Goal: Information Seeking & Learning: Learn about a topic

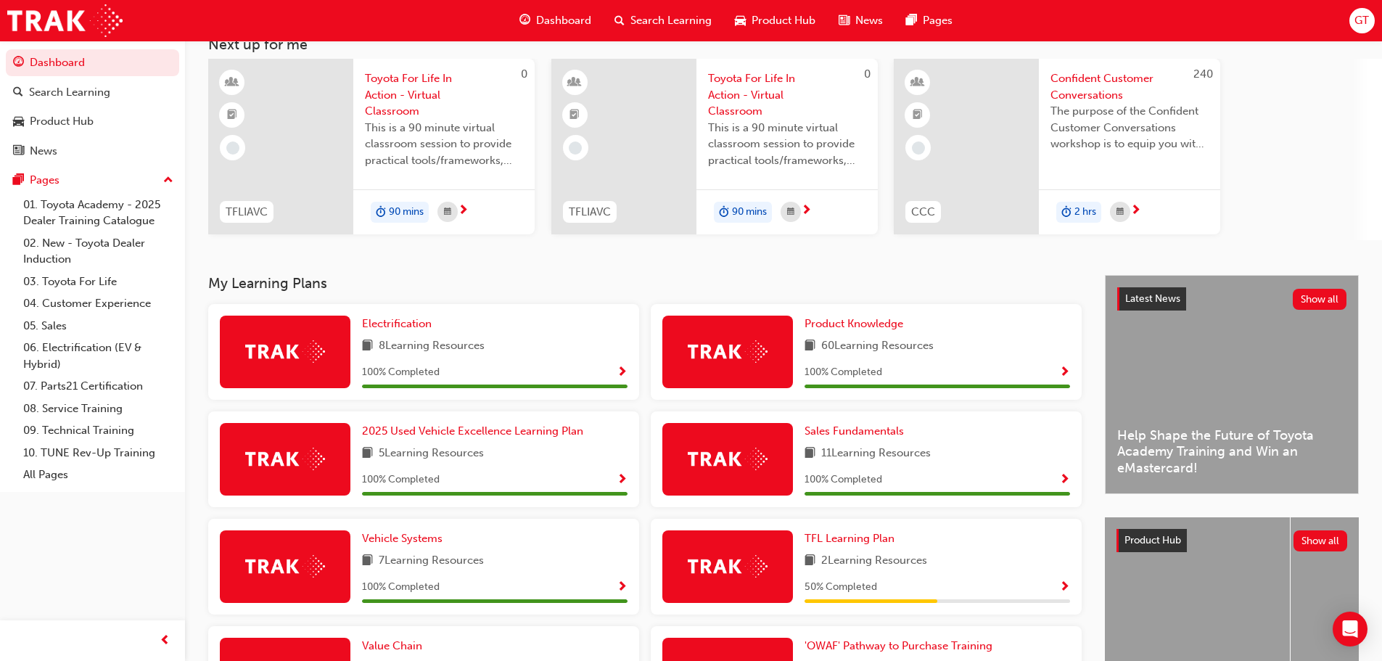
scroll to position [116, 0]
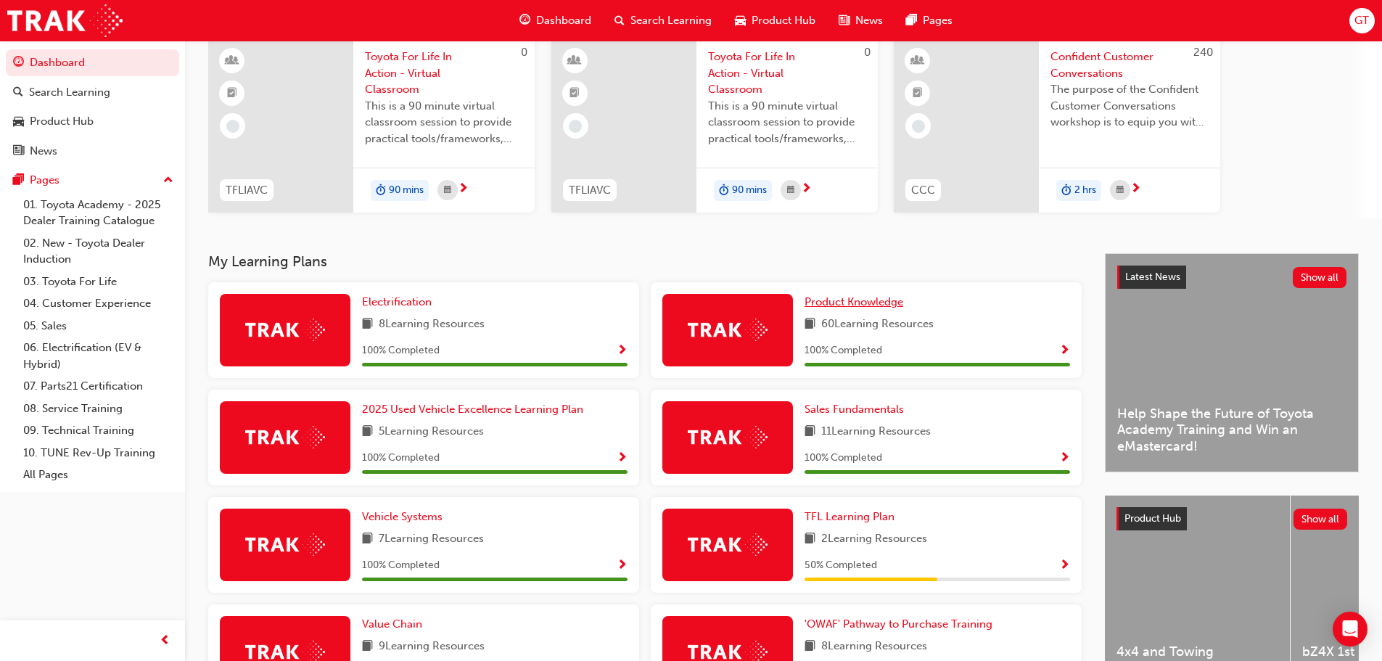
click at [874, 302] on span "Product Knowledge" at bounding box center [853, 301] width 99 height 13
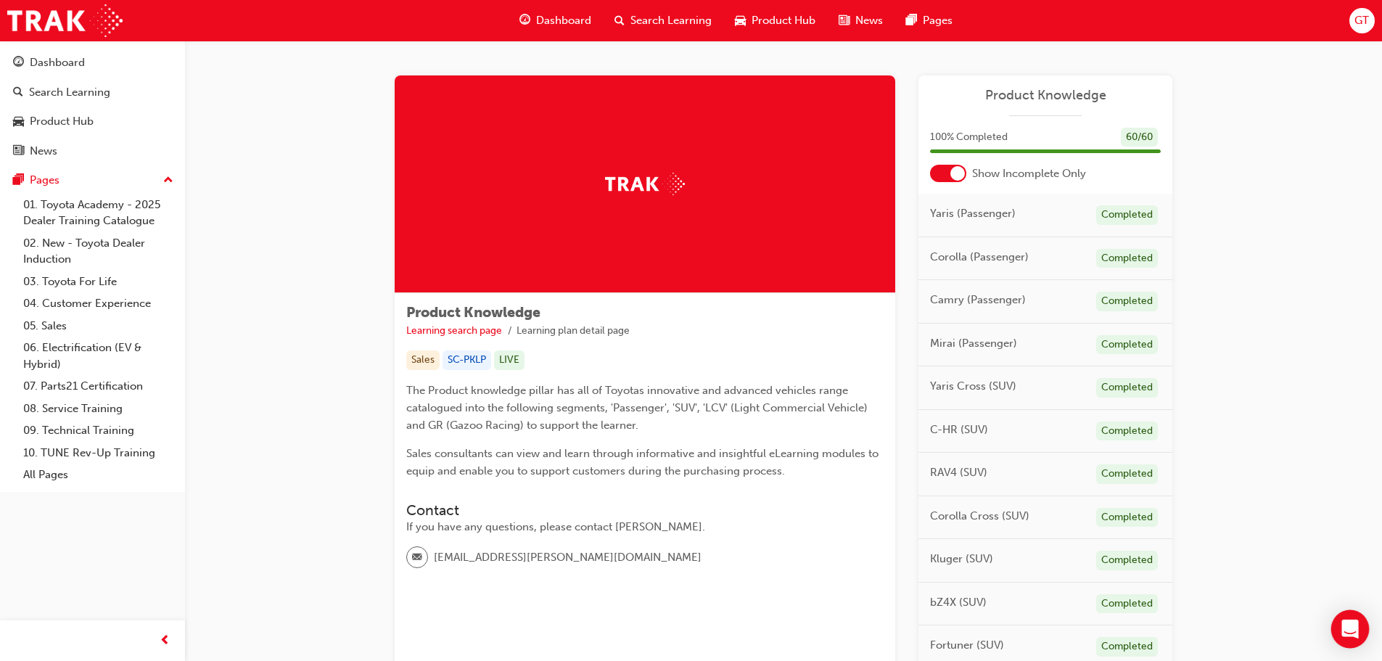
click at [1343, 625] on icon "Open Intercom Messenger" at bounding box center [1349, 628] width 17 height 19
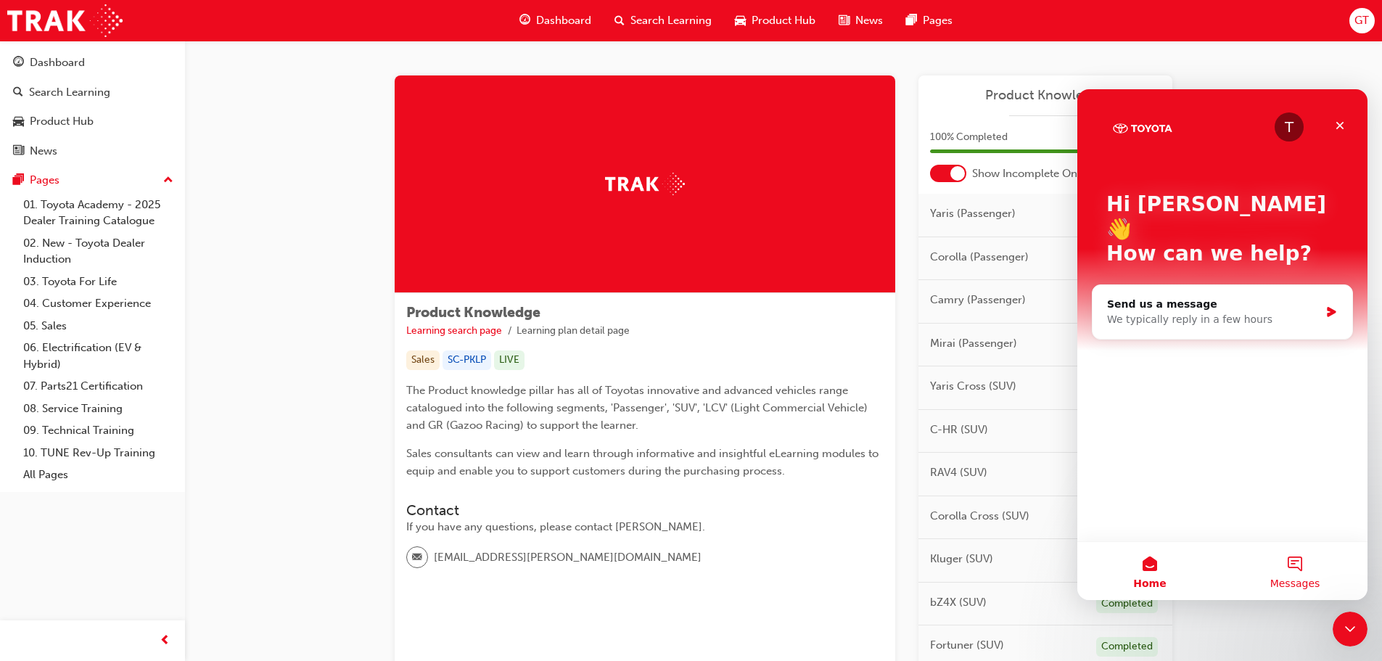
click at [1298, 582] on span "Messages" at bounding box center [1295, 583] width 50 height 10
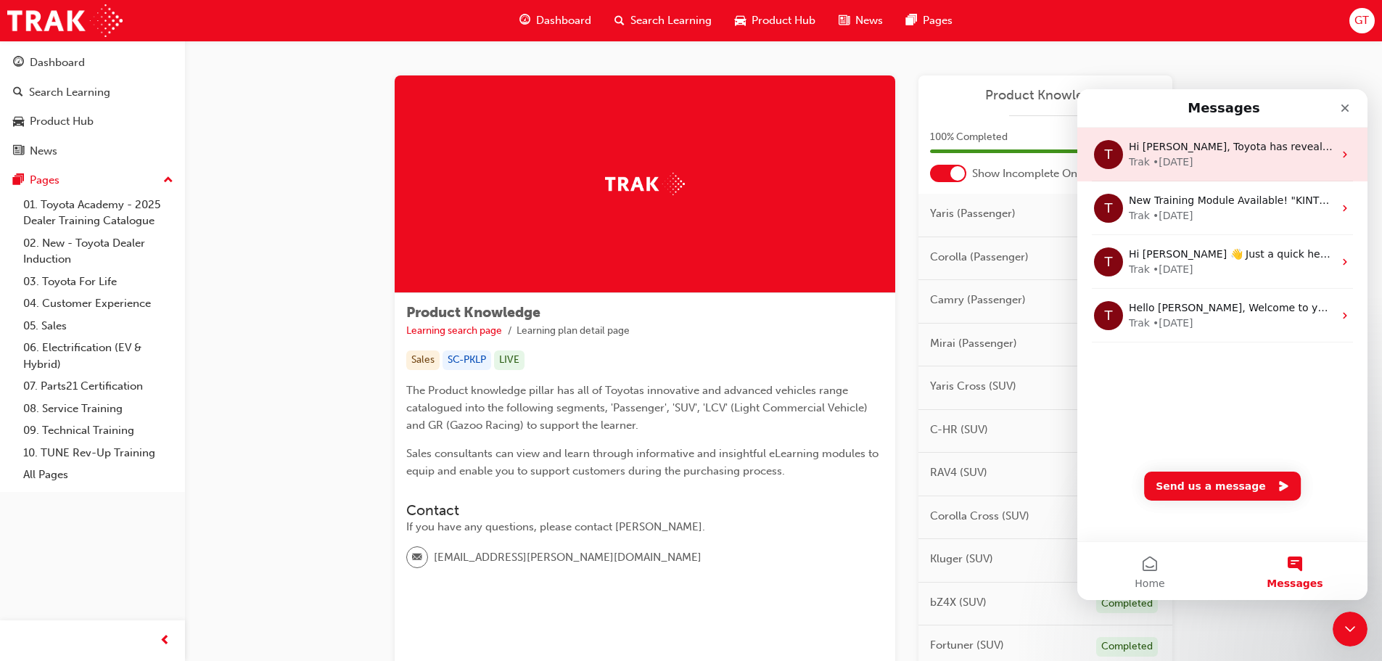
click at [1287, 163] on div "Trak • 8w ago" at bounding box center [1231, 161] width 205 height 15
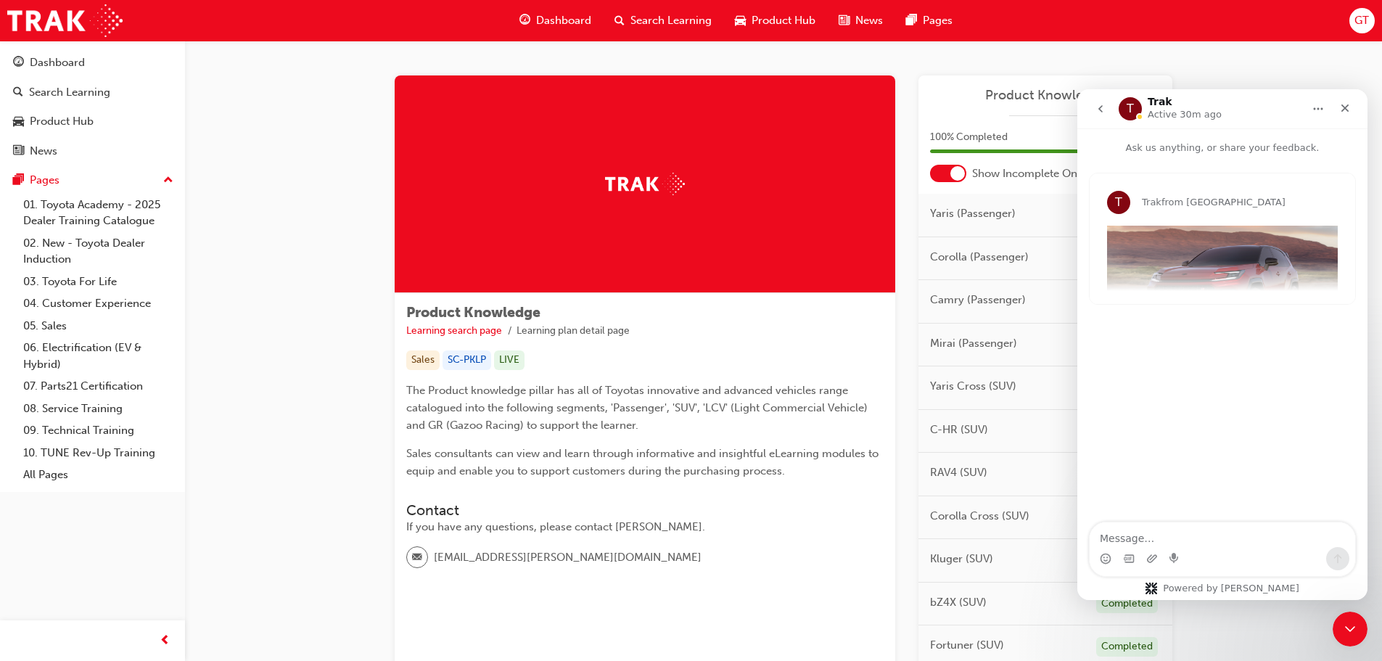
click at [1251, 267] on div "T Trak from Toyota Academy Hi Gautham, Toyota has revealed the next-generation …" at bounding box center [1221, 238] width 265 height 131
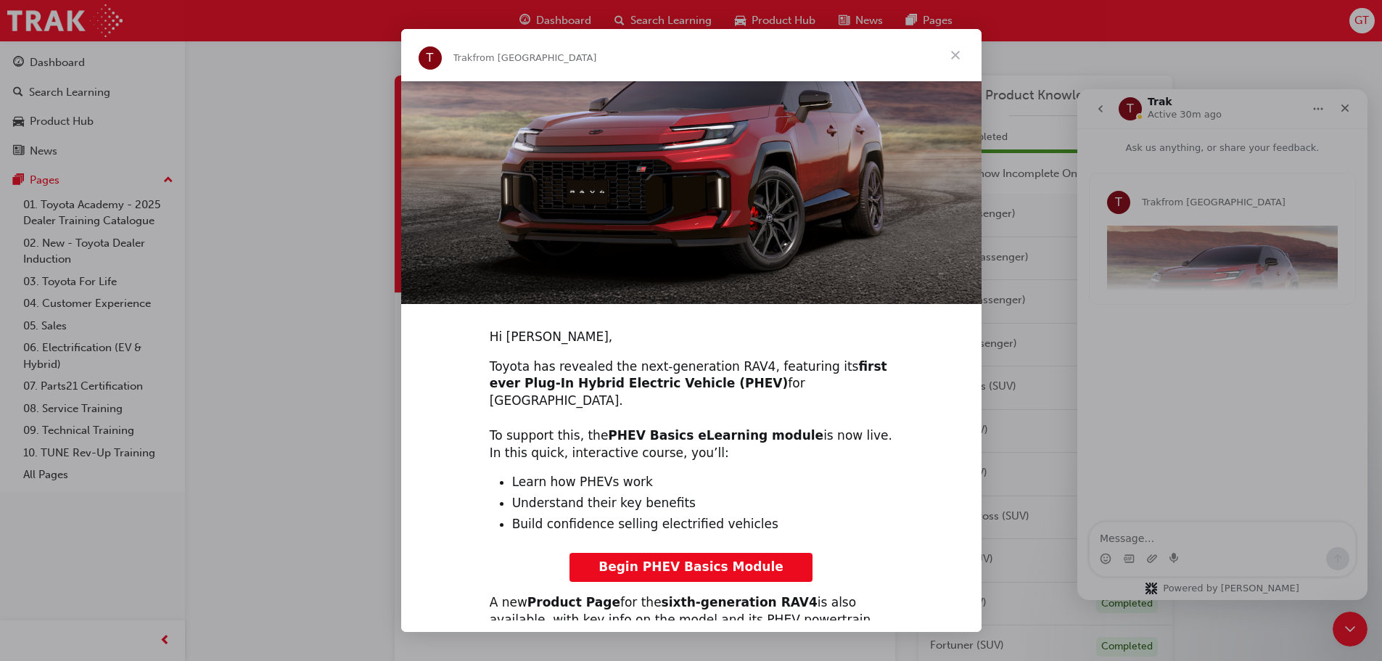
scroll to position [194, 0]
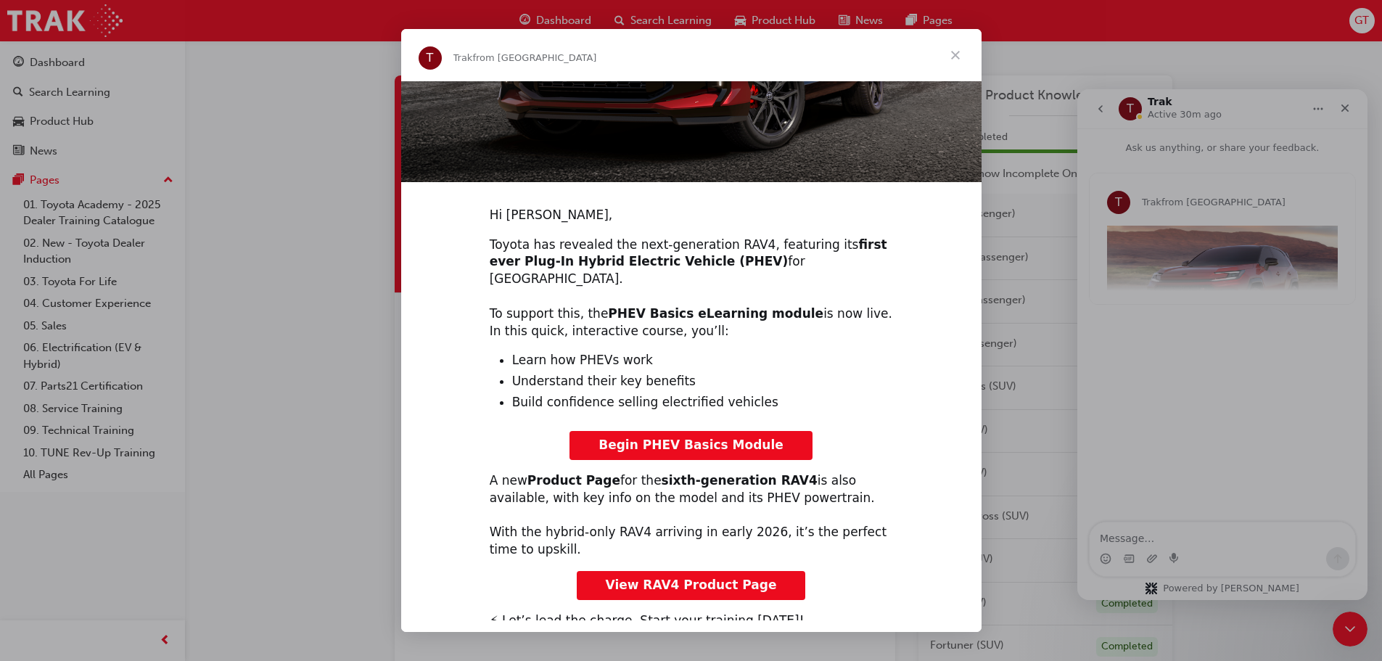
click at [716, 577] on span "View RAV4 Product Page" at bounding box center [691, 584] width 171 height 15
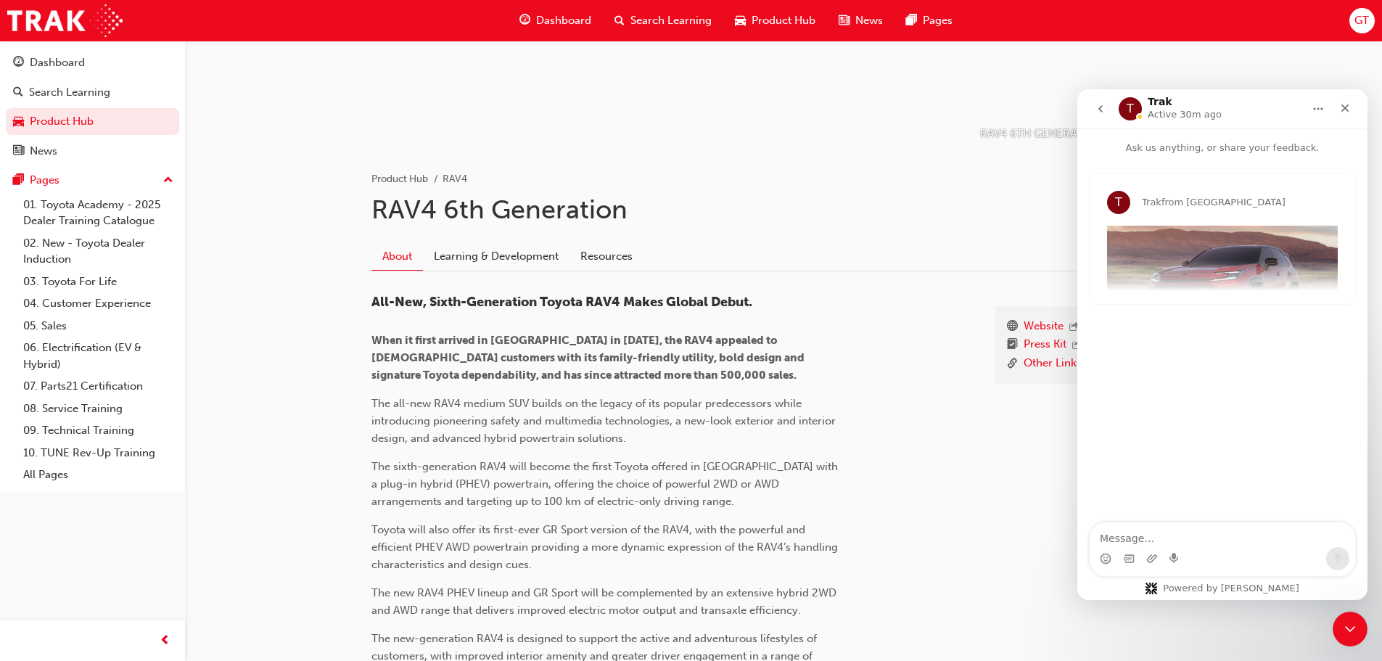
scroll to position [218, 0]
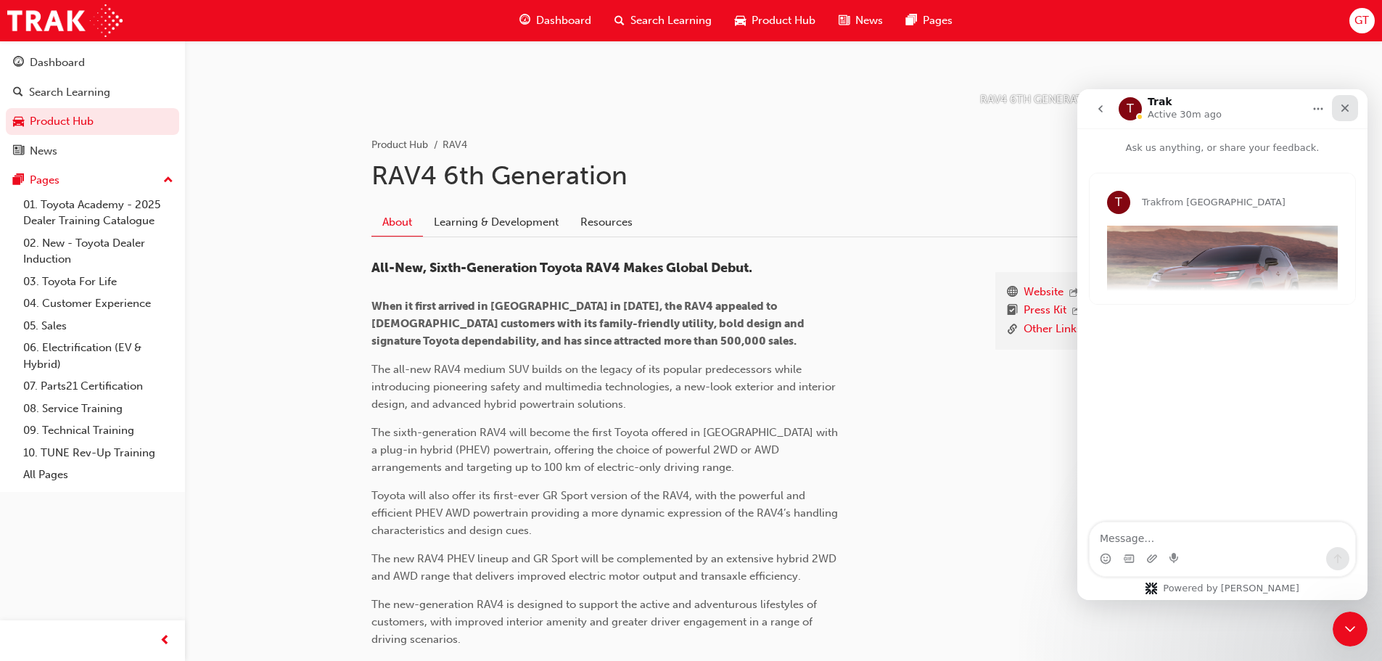
click at [1344, 115] on div "Close" at bounding box center [1345, 108] width 26 height 26
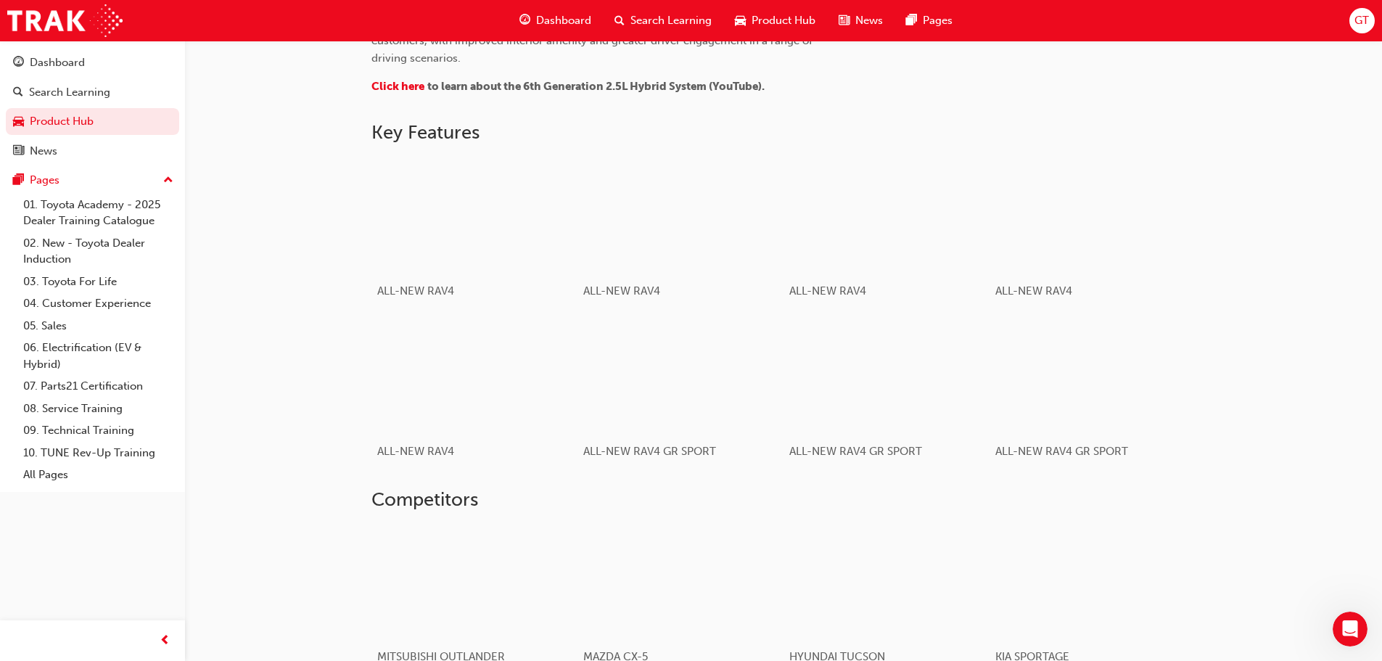
scroll to position [646, 0]
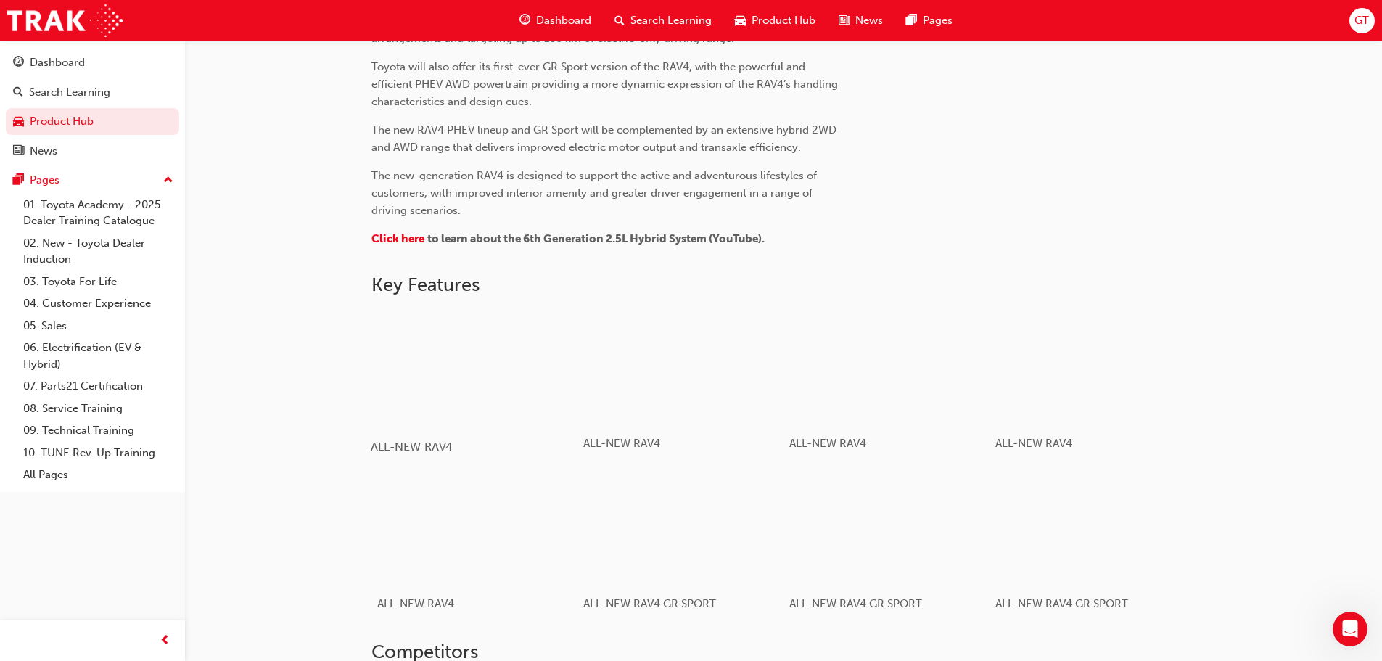
click at [529, 389] on div "button" at bounding box center [474, 367] width 207 height 116
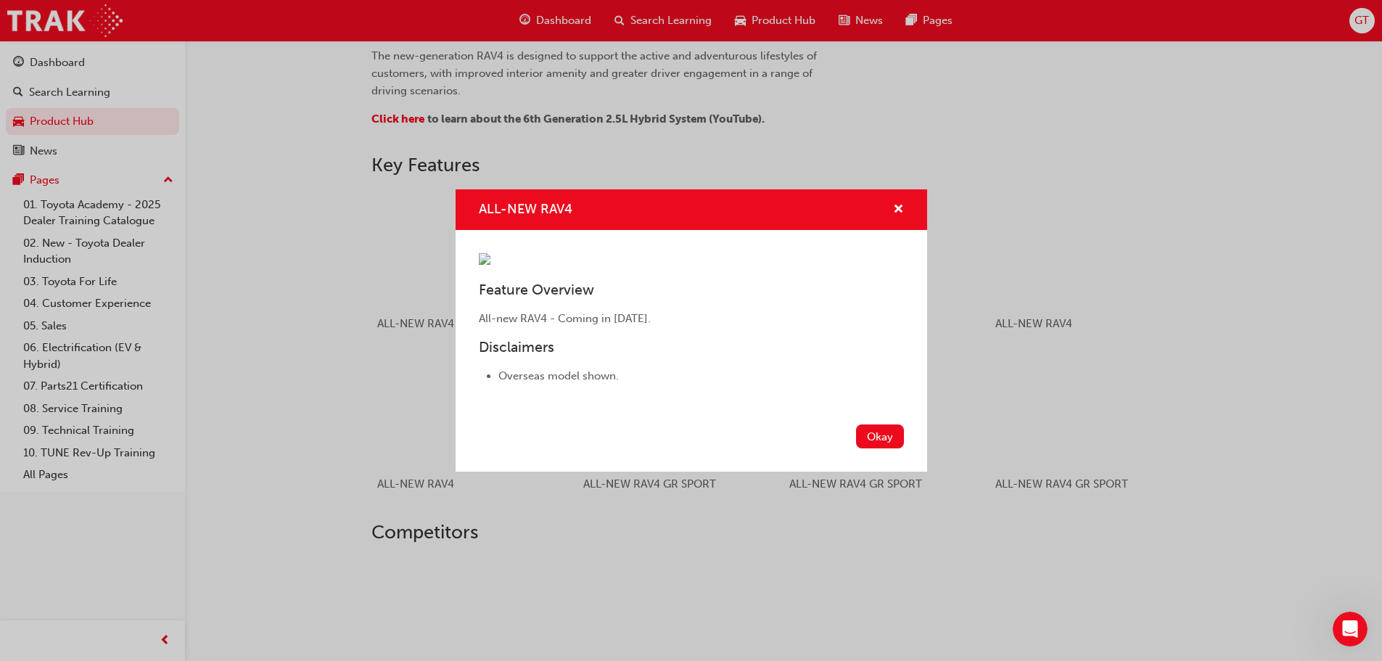
scroll to position [791, 0]
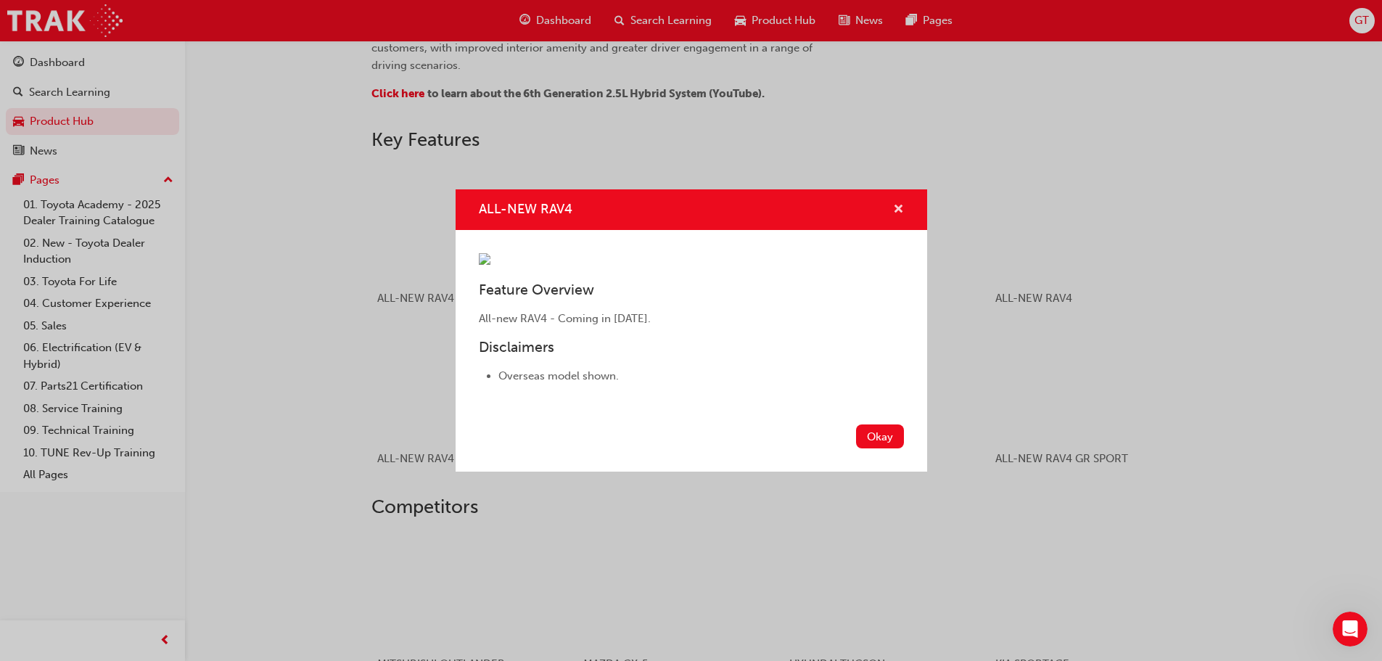
click at [899, 204] on span "cross-icon" at bounding box center [898, 210] width 11 height 13
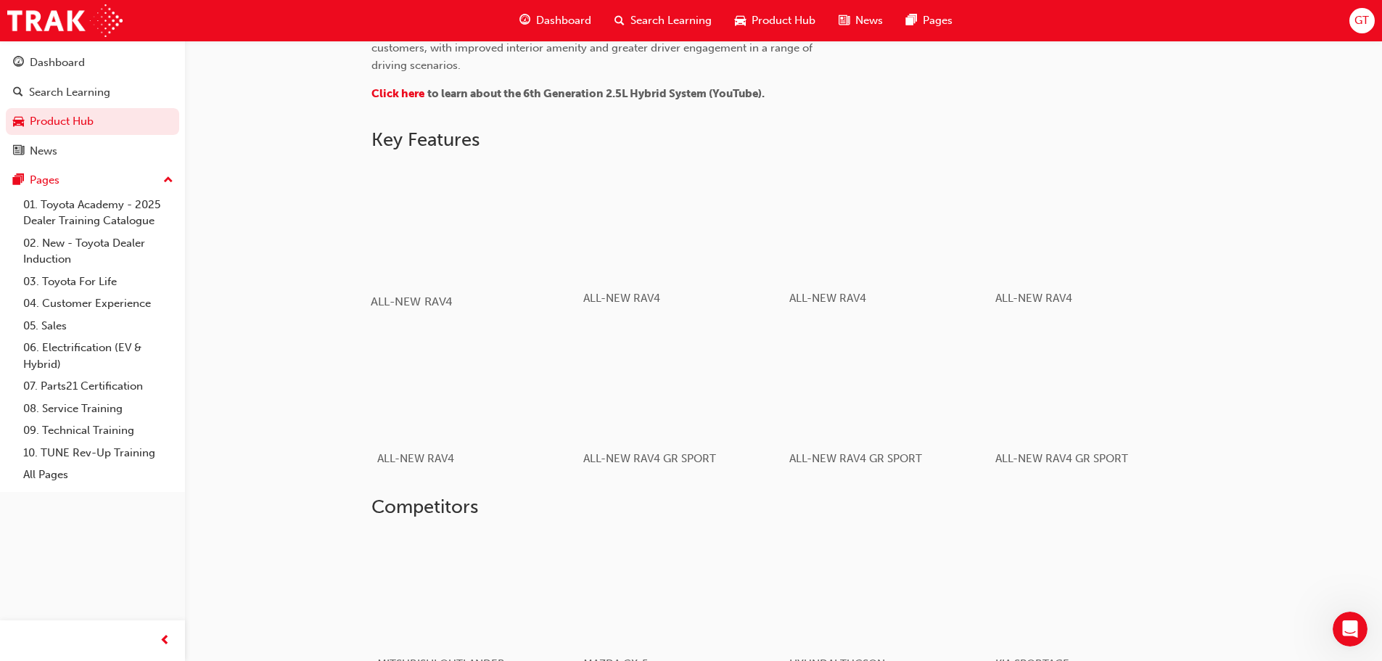
click at [524, 236] on div "button" at bounding box center [474, 222] width 207 height 116
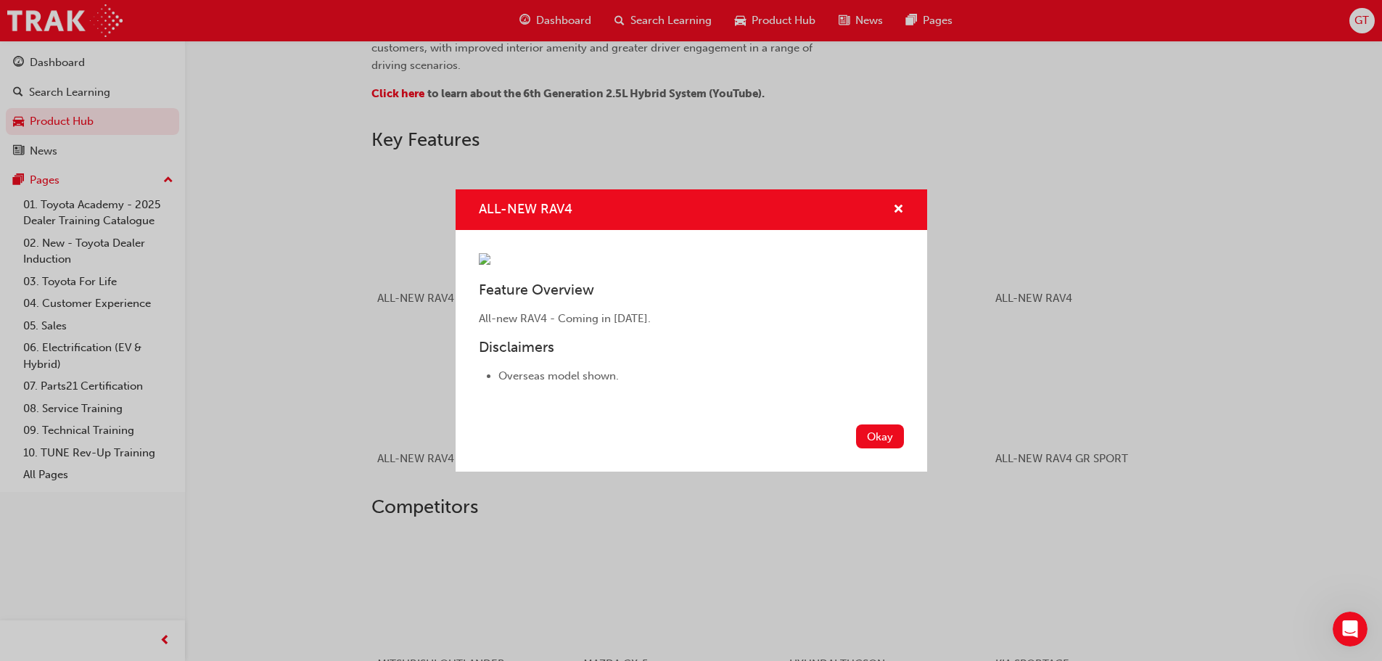
click at [891, 201] on div "ALL-NEW RAV4" at bounding box center [892, 210] width 22 height 18
click at [899, 204] on span "cross-icon" at bounding box center [898, 210] width 11 height 13
